Goal: Task Accomplishment & Management: Manage account settings

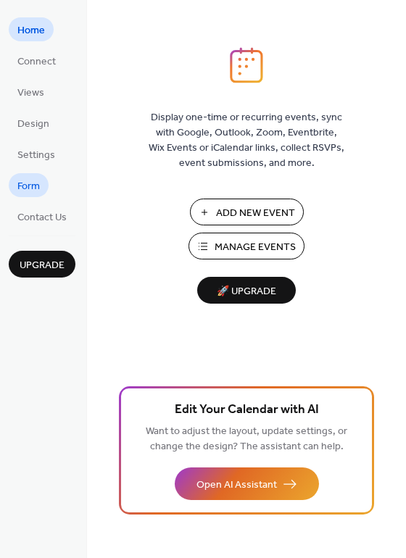
click at [45, 186] on link "Form" at bounding box center [29, 185] width 40 height 24
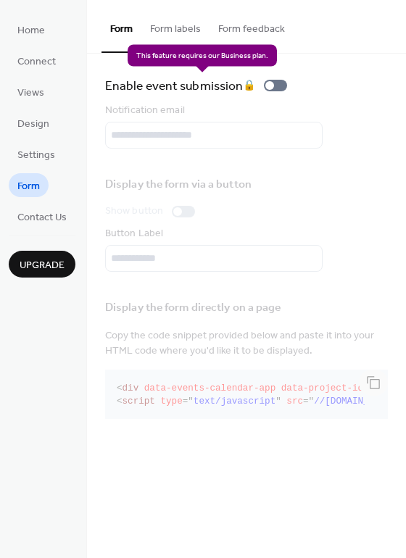
click at [276, 83] on div "Enable event submission 🔒" at bounding box center [199, 85] width 188 height 20
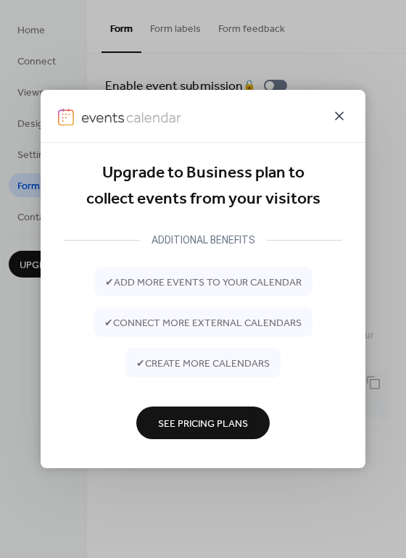
click at [347, 121] on icon at bounding box center [339, 115] width 17 height 17
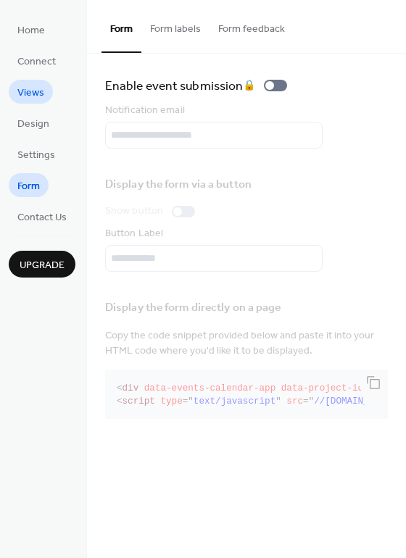
click at [41, 86] on span "Views" at bounding box center [30, 93] width 27 height 15
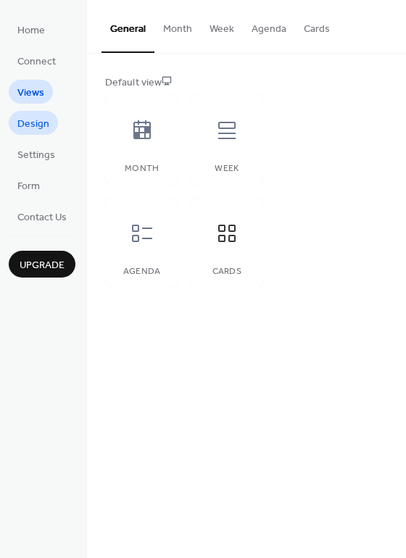
click at [22, 118] on span "Design" at bounding box center [33, 124] width 32 height 15
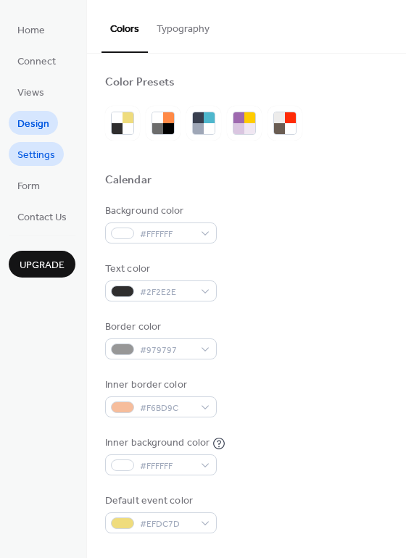
click at [22, 153] on span "Settings" at bounding box center [36, 155] width 38 height 15
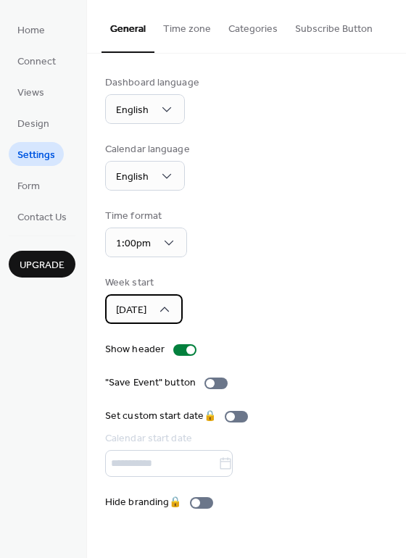
click at [139, 303] on span "[DATE]" at bounding box center [131, 311] width 30 height 20
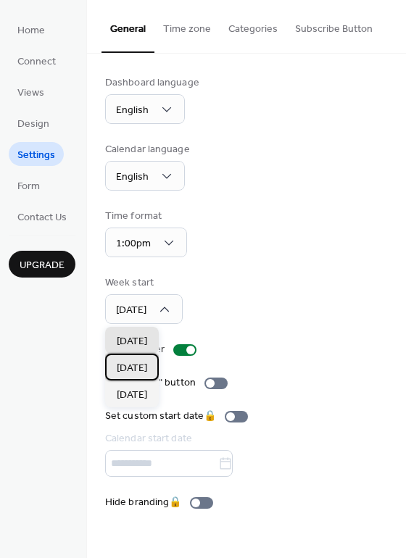
click at [154, 359] on div "[DATE]" at bounding box center [132, 367] width 54 height 27
click at [159, 331] on div "[DATE]" at bounding box center [132, 340] width 54 height 27
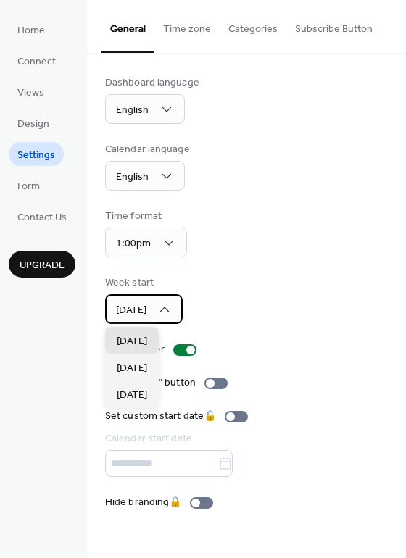
click at [159, 319] on div "[DATE]" at bounding box center [144, 309] width 78 height 30
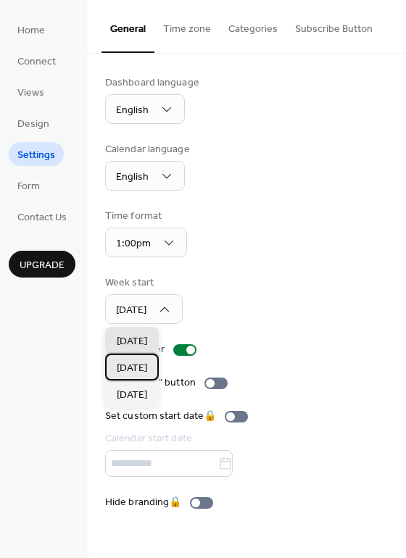
click at [147, 363] on span "[DATE]" at bounding box center [132, 368] width 30 height 15
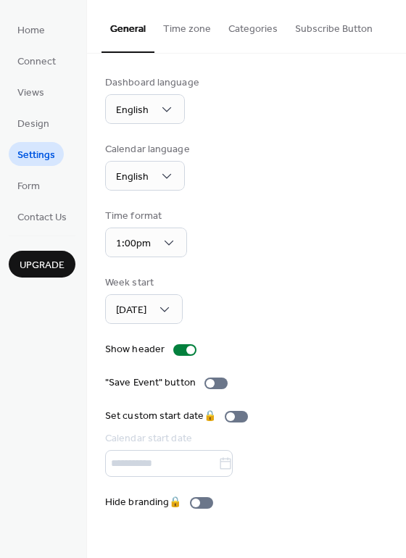
click at [221, 249] on div "Time format 1:00pm" at bounding box center [246, 233] width 283 height 49
click at [37, 186] on span "Form" at bounding box center [28, 186] width 22 height 15
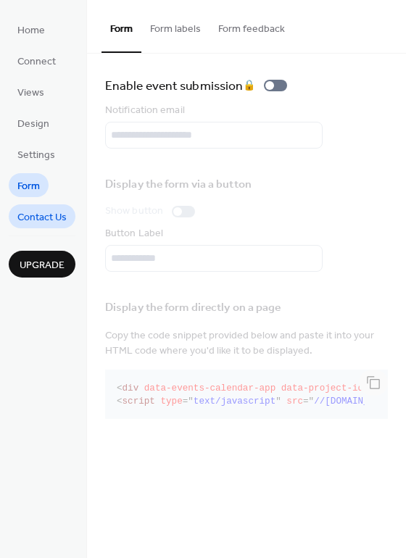
click at [36, 221] on span "Contact Us" at bounding box center [41, 217] width 49 height 15
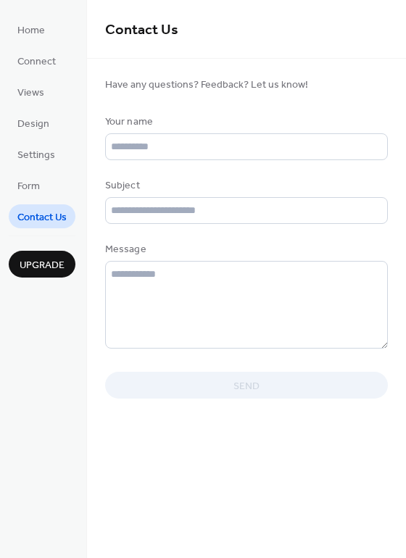
click at [38, 270] on span "Upgrade" at bounding box center [42, 265] width 45 height 15
